Goal: Information Seeking & Learning: Learn about a topic

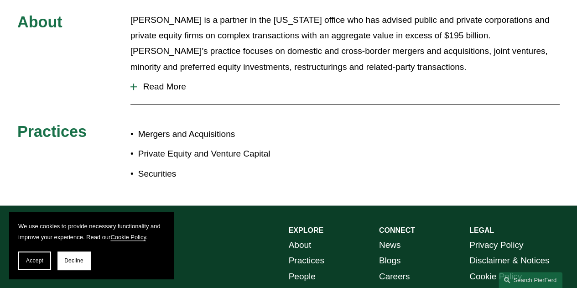
scroll to position [320, 0]
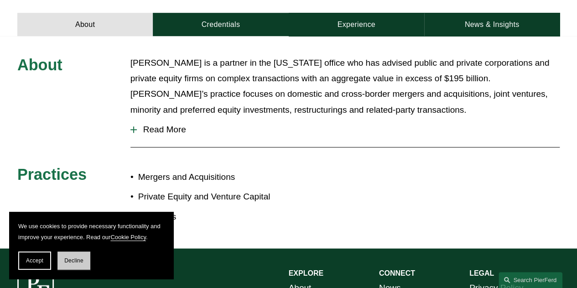
click at [81, 258] on span "Decline" at bounding box center [73, 260] width 19 height 6
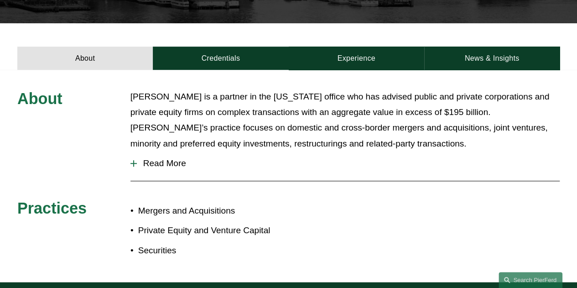
scroll to position [229, 0]
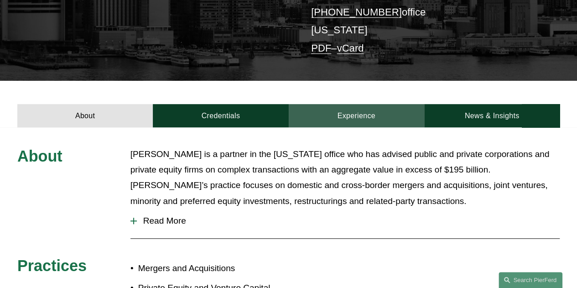
click at [351, 111] on link "Experience" at bounding box center [355, 115] width 135 height 23
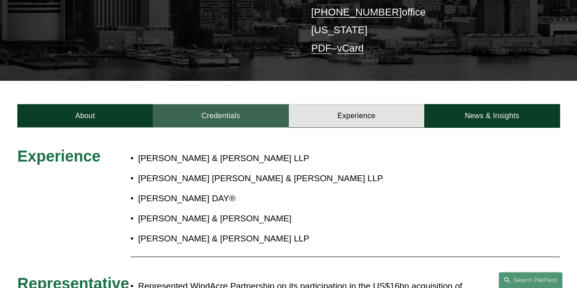
click at [247, 104] on link "Credentials" at bounding box center [220, 115] width 135 height 23
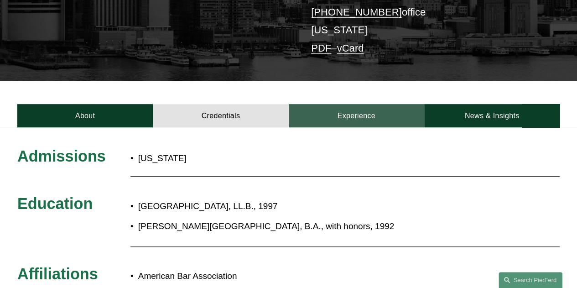
click at [355, 104] on link "Experience" at bounding box center [355, 115] width 135 height 23
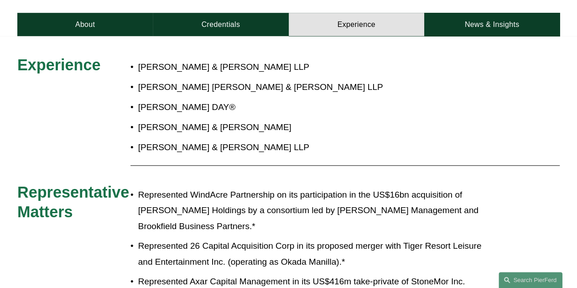
scroll to position [183, 0]
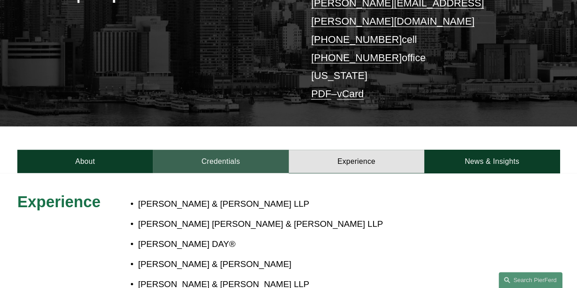
click at [206, 149] on link "Credentials" at bounding box center [220, 160] width 135 height 23
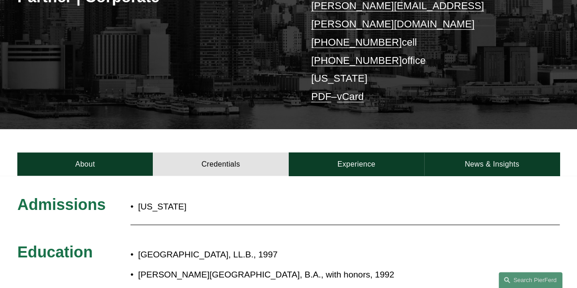
scroll to position [177, 0]
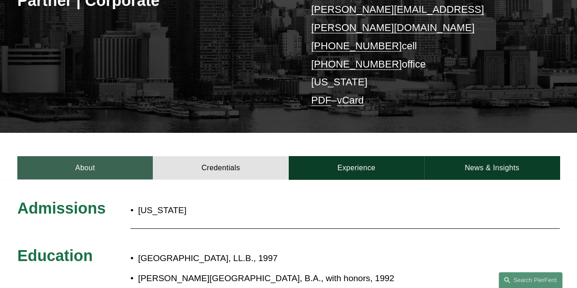
click at [84, 156] on link "About" at bounding box center [84, 167] width 135 height 23
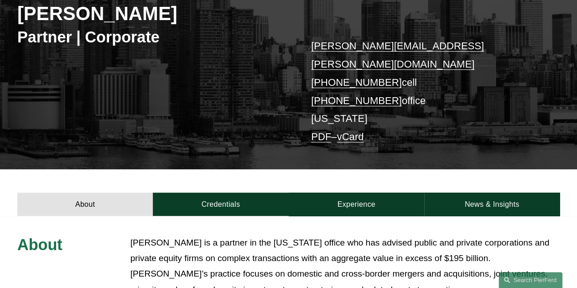
scroll to position [131, 0]
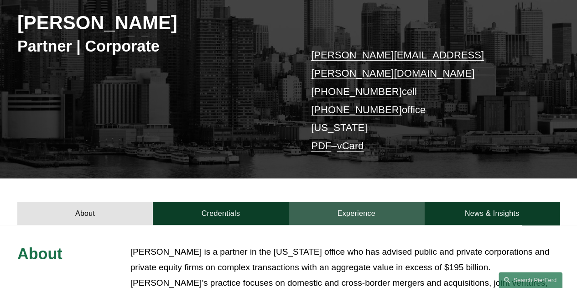
click at [364, 201] on link "Experience" at bounding box center [355, 212] width 135 height 23
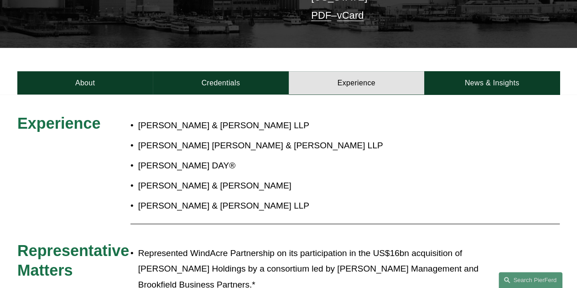
scroll to position [268, 0]
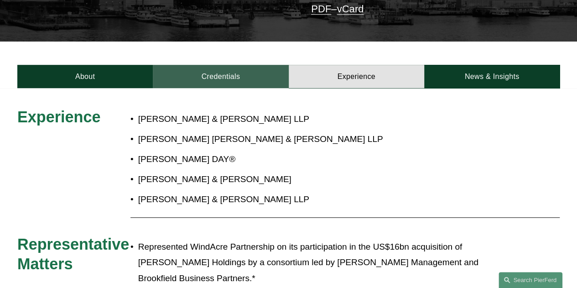
click at [247, 65] on link "Credentials" at bounding box center [220, 76] width 135 height 23
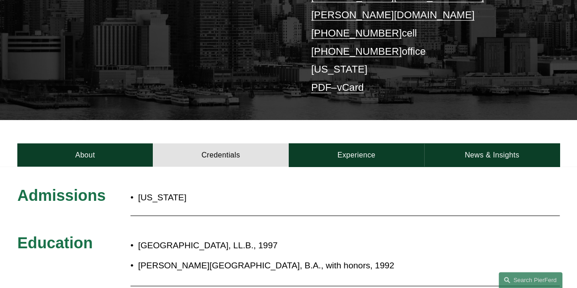
scroll to position [177, 0]
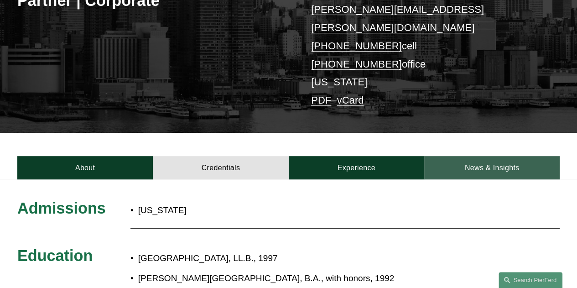
click at [483, 156] on link "News & Insights" at bounding box center [491, 167] width 135 height 23
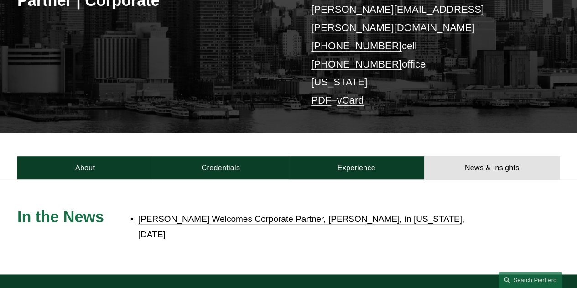
click at [276, 214] on link "[PERSON_NAME] Welcomes Corporate Partner, [PERSON_NAME], in [US_STATE]" at bounding box center [300, 219] width 324 height 10
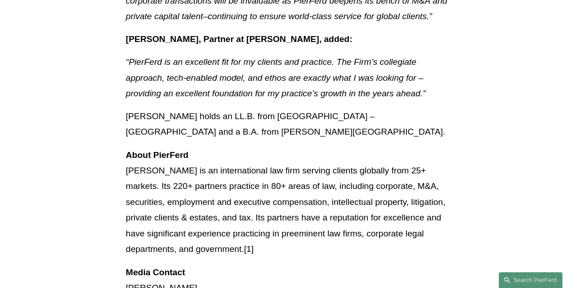
scroll to position [638, 0]
